Goal: Obtain resource: Download file/media

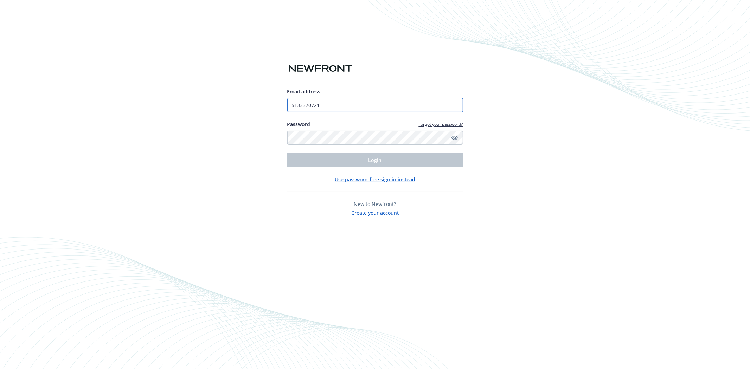
click at [374, 110] on input "5133370721" at bounding box center [375, 105] width 176 height 14
type input "[EMAIL_ADDRESS][DOMAIN_NAME]"
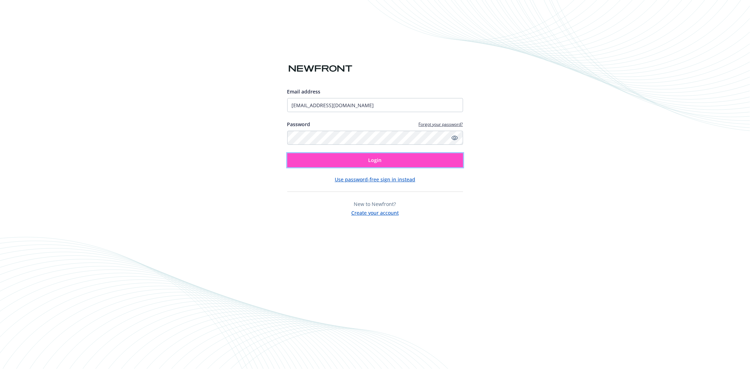
click at [378, 160] on span "Login" at bounding box center [374, 160] width 13 height 7
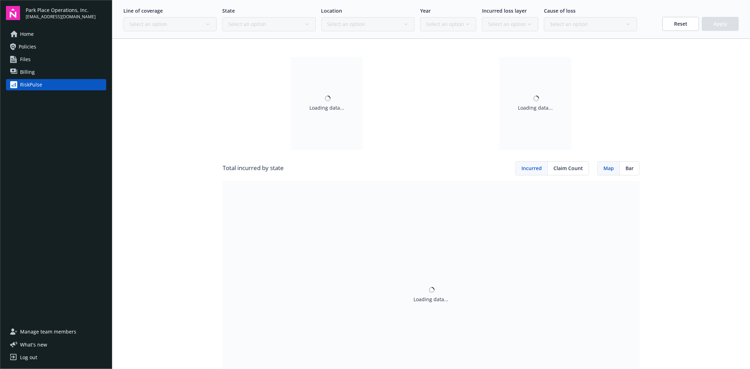
click at [30, 44] on span "Policies" at bounding box center [28, 46] width 18 height 11
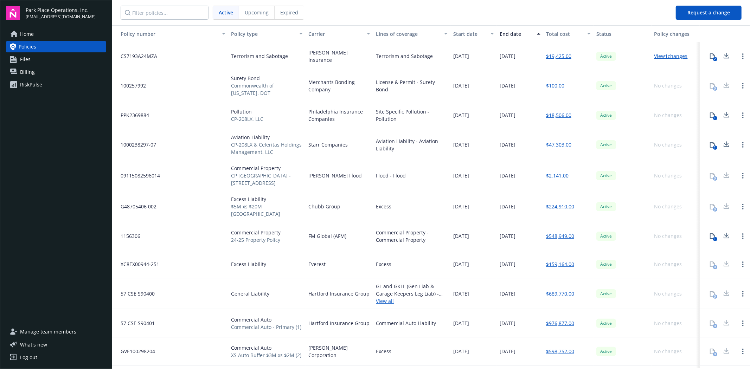
click at [709, 57] on icon at bounding box center [712, 56] width 6 height 6
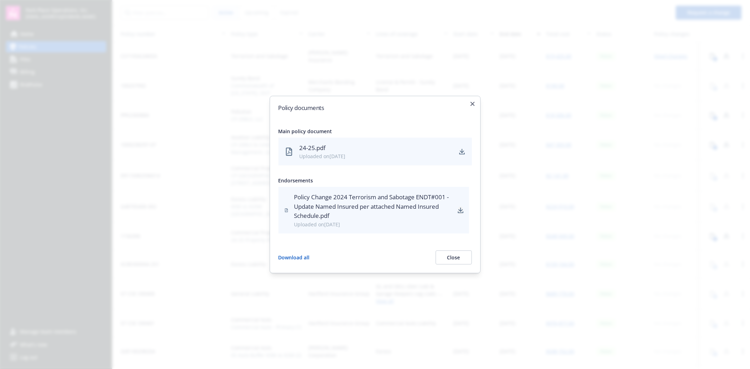
click at [462, 210] on icon "download" at bounding box center [461, 210] width 6 height 6
click at [310, 149] on div "24-25.pdf" at bounding box center [376, 147] width 153 height 9
click at [465, 152] on link "download" at bounding box center [462, 151] width 8 height 8
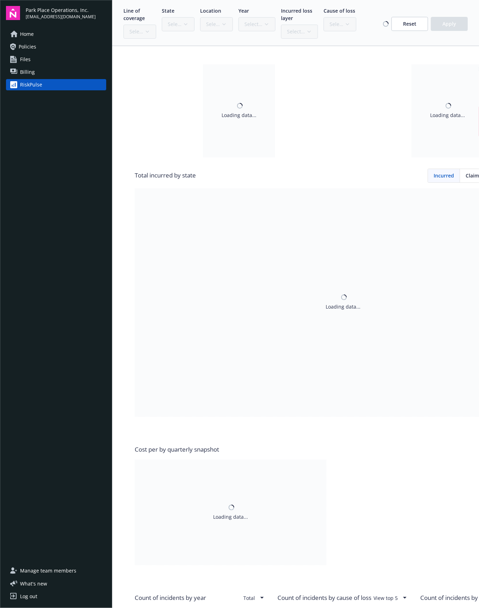
click at [41, 47] on link "Policies" at bounding box center [56, 46] width 100 height 11
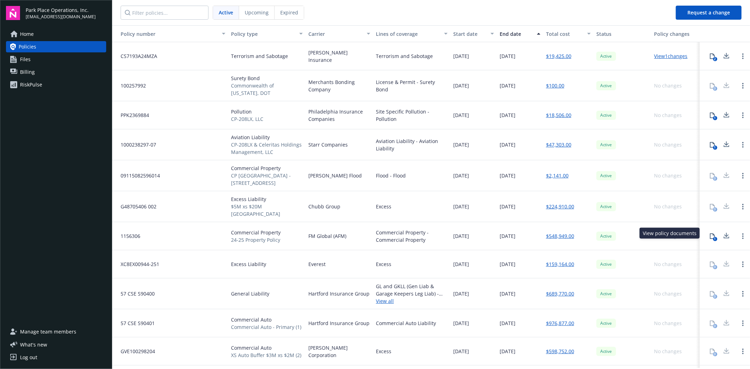
click at [713, 237] on div "1" at bounding box center [715, 239] width 4 height 4
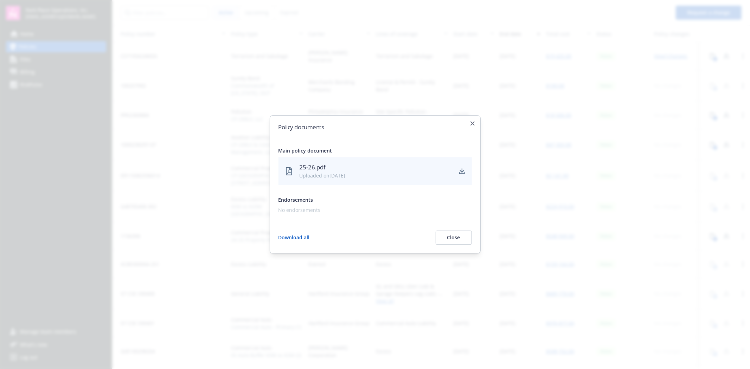
click at [308, 174] on div "Uploaded on [DATE]" at bounding box center [376, 175] width 153 height 7
click at [308, 167] on div "25-26.pdf" at bounding box center [376, 167] width 153 height 9
click at [461, 173] on icon "download" at bounding box center [462, 171] width 6 height 6
click at [464, 236] on button "Close" at bounding box center [454, 238] width 36 height 14
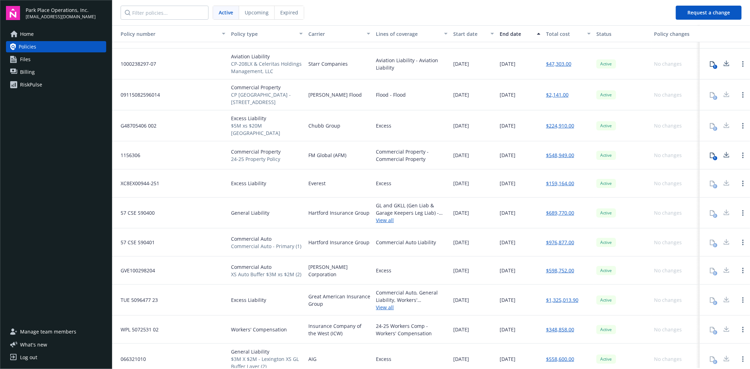
scroll to position [58, 0]
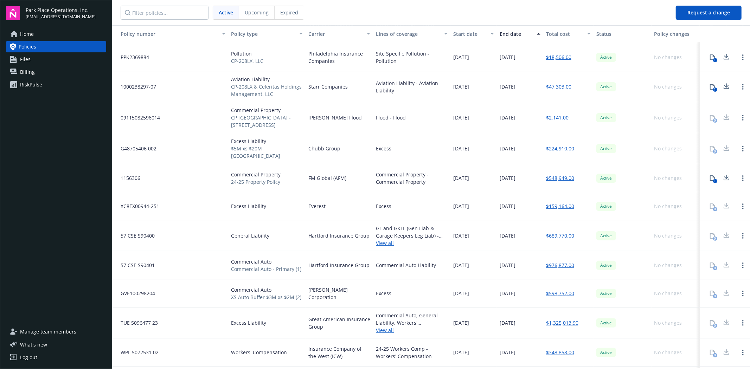
click at [555, 174] on link "$548,949.00" at bounding box center [560, 177] width 28 height 7
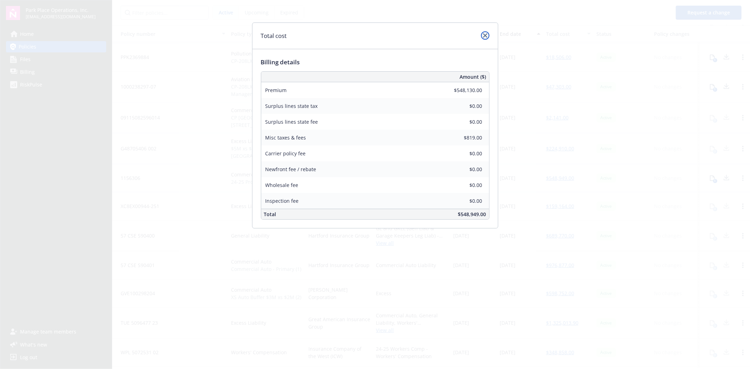
click at [486, 36] on icon "close" at bounding box center [485, 35] width 4 height 4
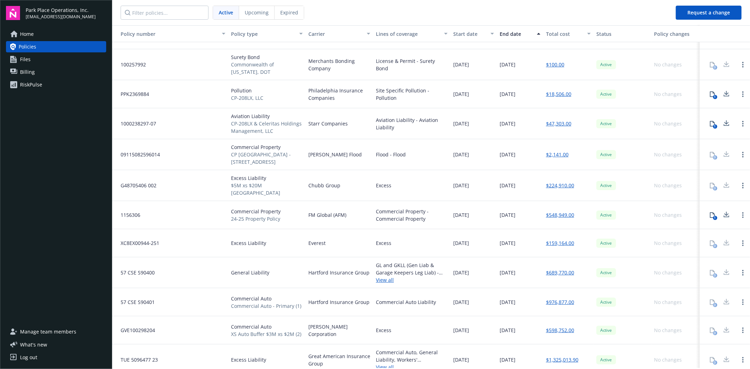
scroll to position [0, 0]
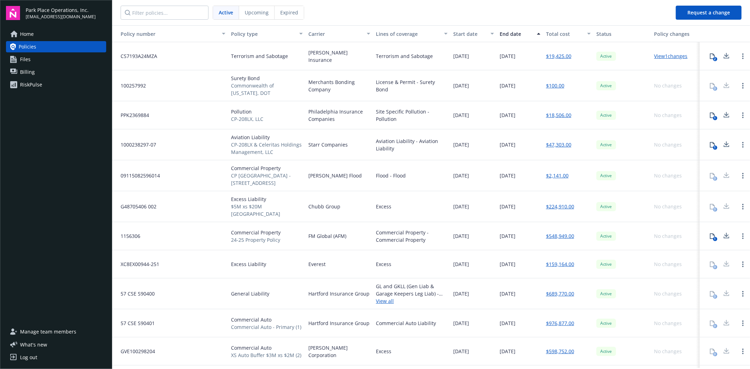
click at [551, 57] on link "$19,425.00" at bounding box center [558, 55] width 25 height 7
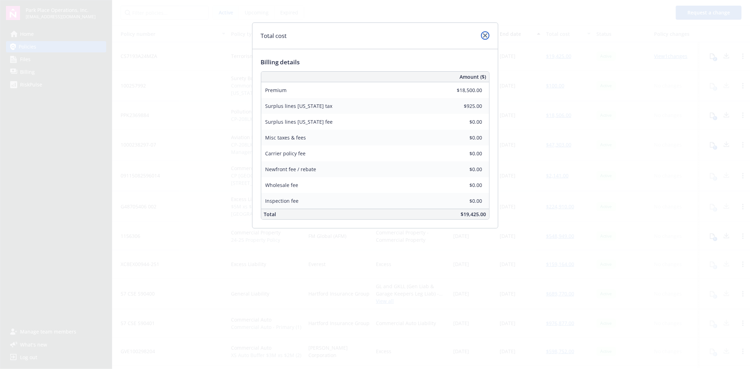
click at [483, 36] on icon "close" at bounding box center [485, 35] width 4 height 4
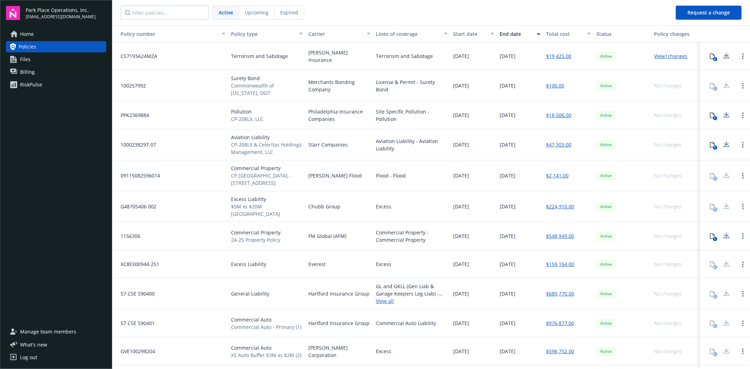
click at [553, 176] on link "$2,141.00" at bounding box center [557, 175] width 22 height 7
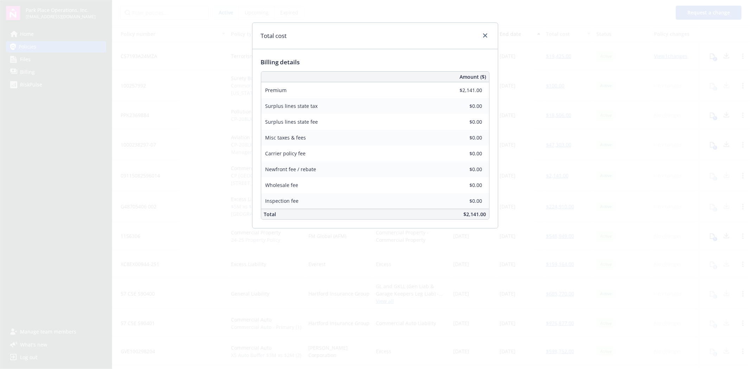
click at [485, 29] on div "Total cost" at bounding box center [374, 36] width 245 height 26
click at [485, 33] on icon "close" at bounding box center [485, 35] width 4 height 4
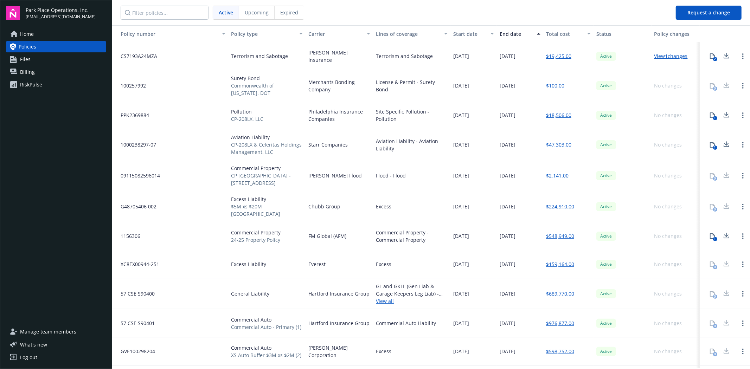
click at [555, 205] on link "$224,910.00" at bounding box center [560, 206] width 28 height 7
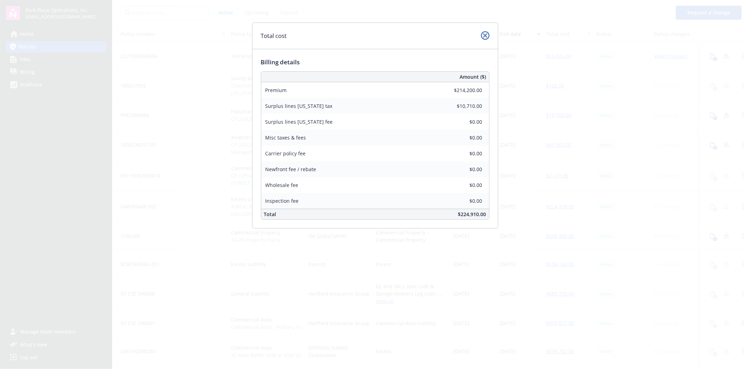
click at [484, 35] on icon "close" at bounding box center [485, 35] width 4 height 4
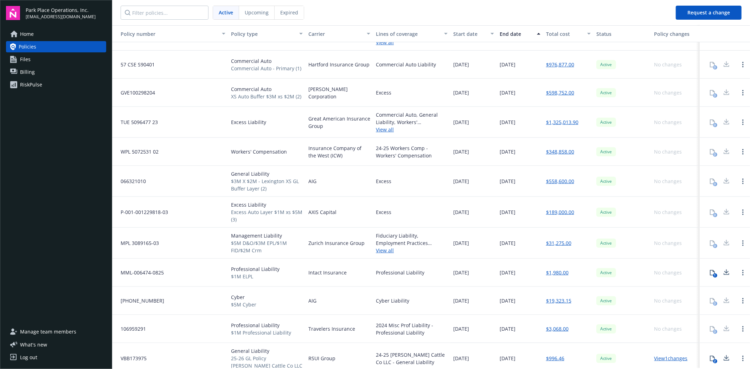
scroll to position [253, 0]
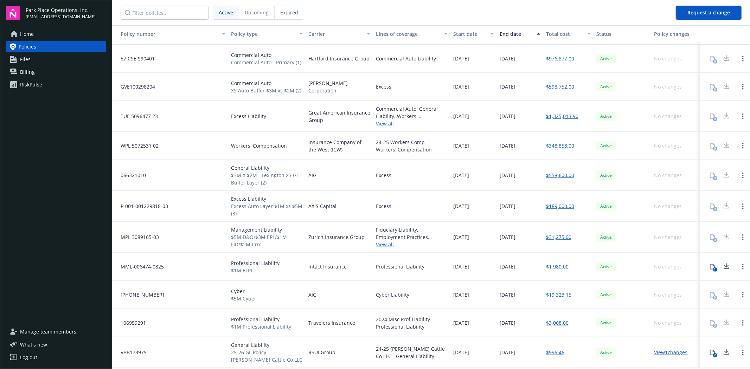
click at [669, 352] on link "View 1 changes" at bounding box center [670, 352] width 33 height 7
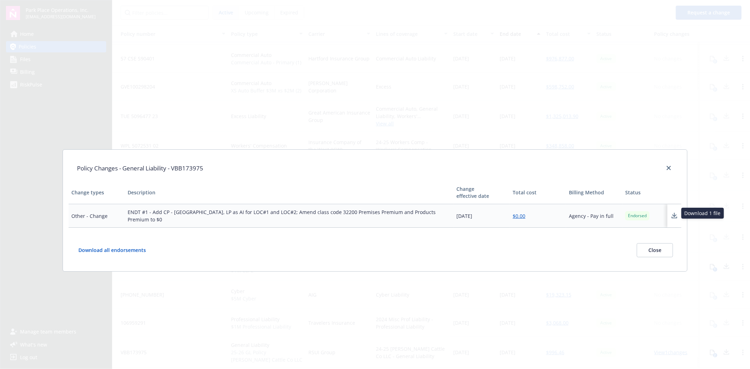
click at [675, 212] on icon at bounding box center [674, 216] width 8 height 9
click at [657, 245] on button "Close" at bounding box center [655, 250] width 36 height 14
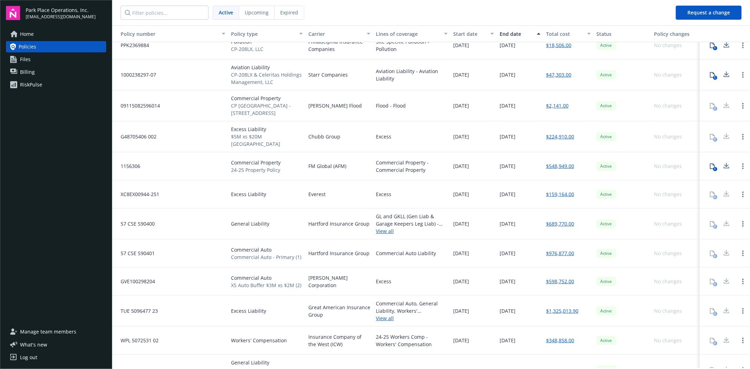
scroll to position [58, 0]
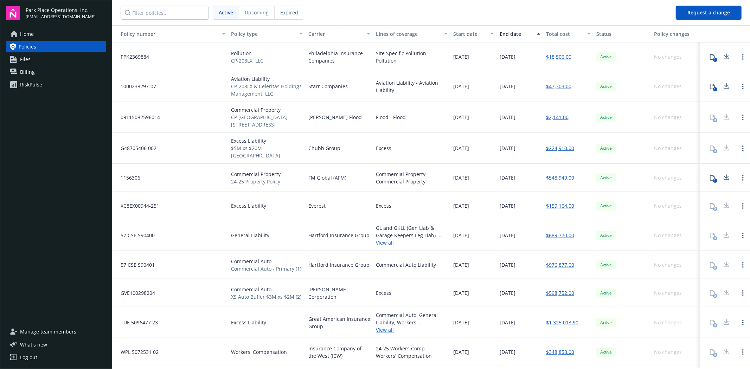
click at [557, 174] on link "$548,949.00" at bounding box center [560, 177] width 28 height 7
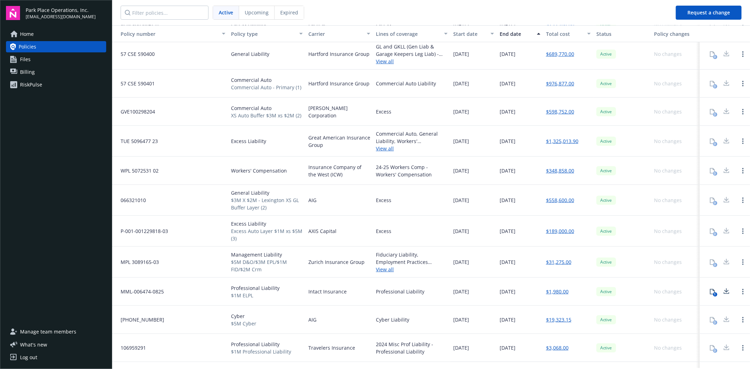
scroll to position [215, 0]
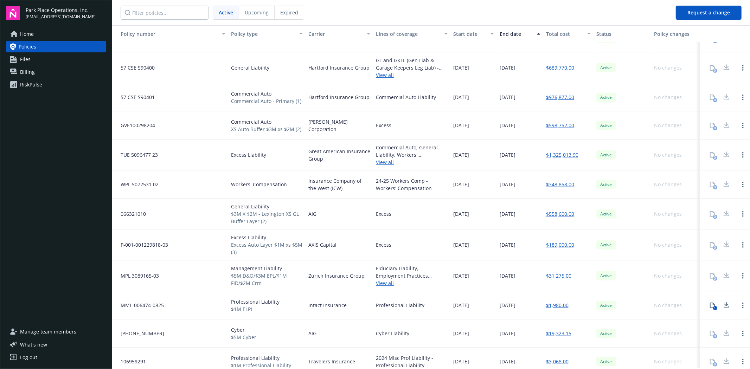
click at [553, 276] on link "$31,275.00" at bounding box center [558, 275] width 25 height 7
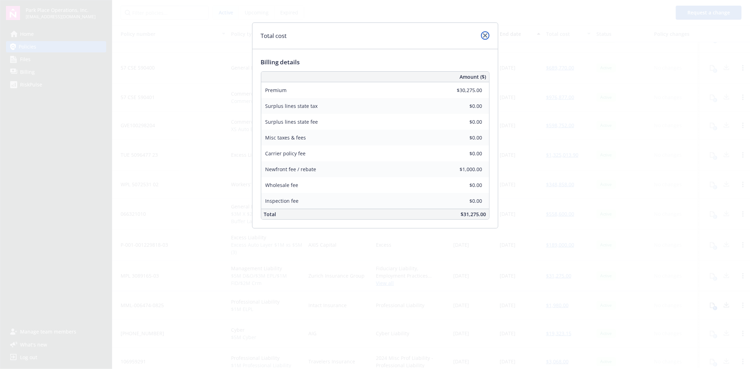
click at [486, 36] on icon "close" at bounding box center [485, 35] width 4 height 4
